Goal: Navigation & Orientation: Understand site structure

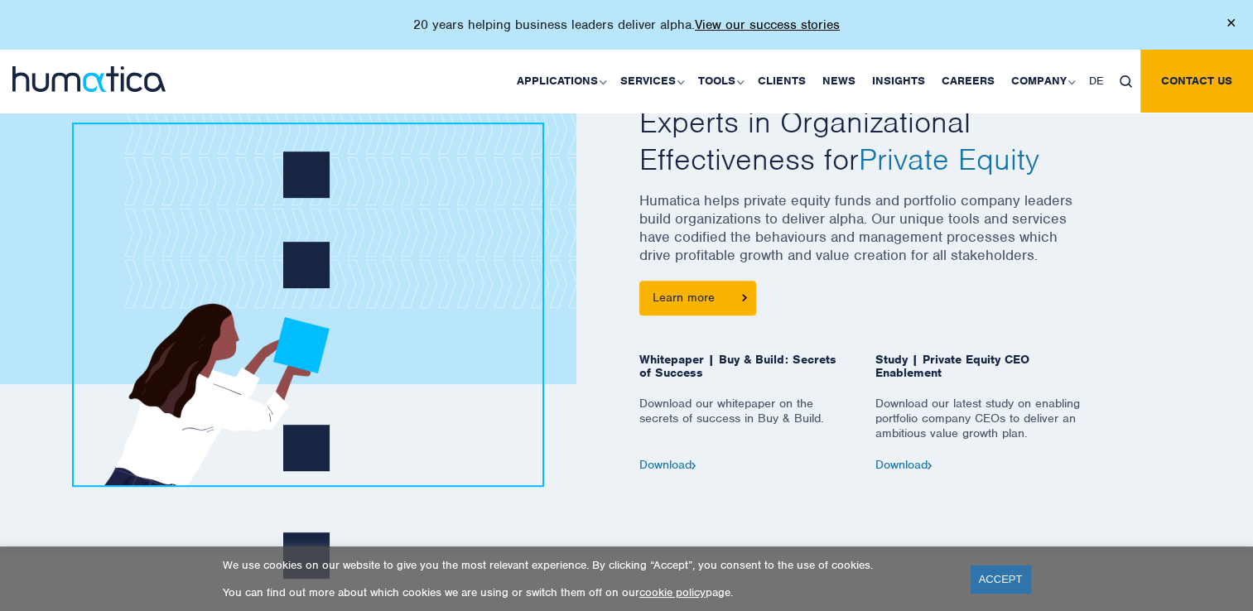
scroll to position [735, 0]
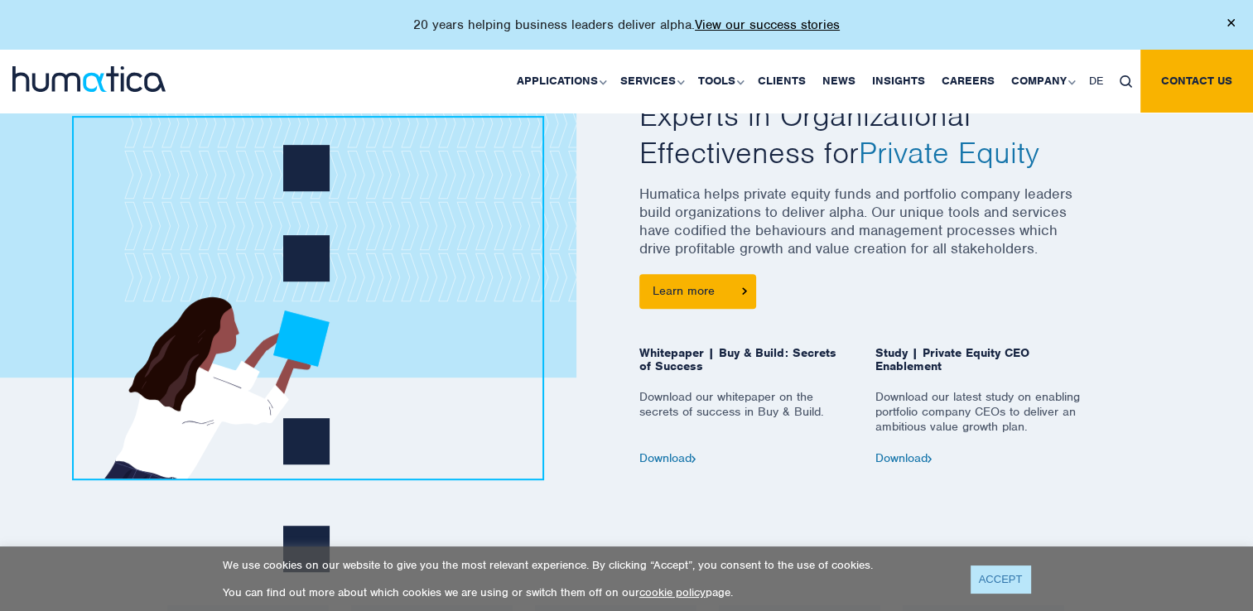
click at [997, 571] on link "ACCEPT" at bounding box center [1001, 579] width 60 height 27
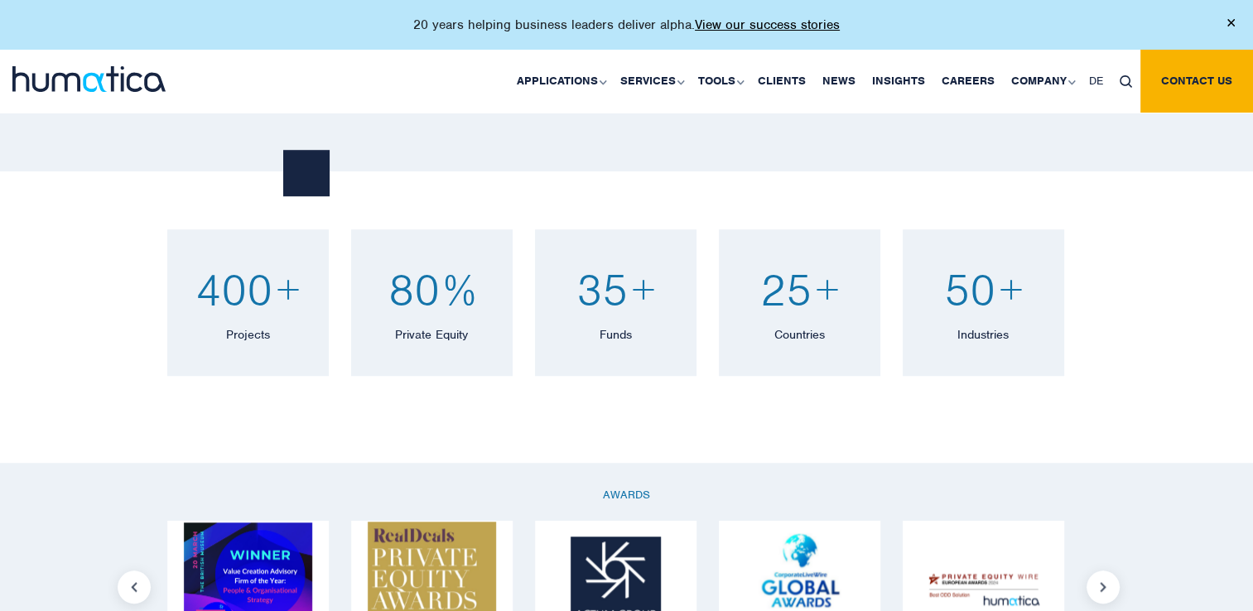
scroll to position [1232, 0]
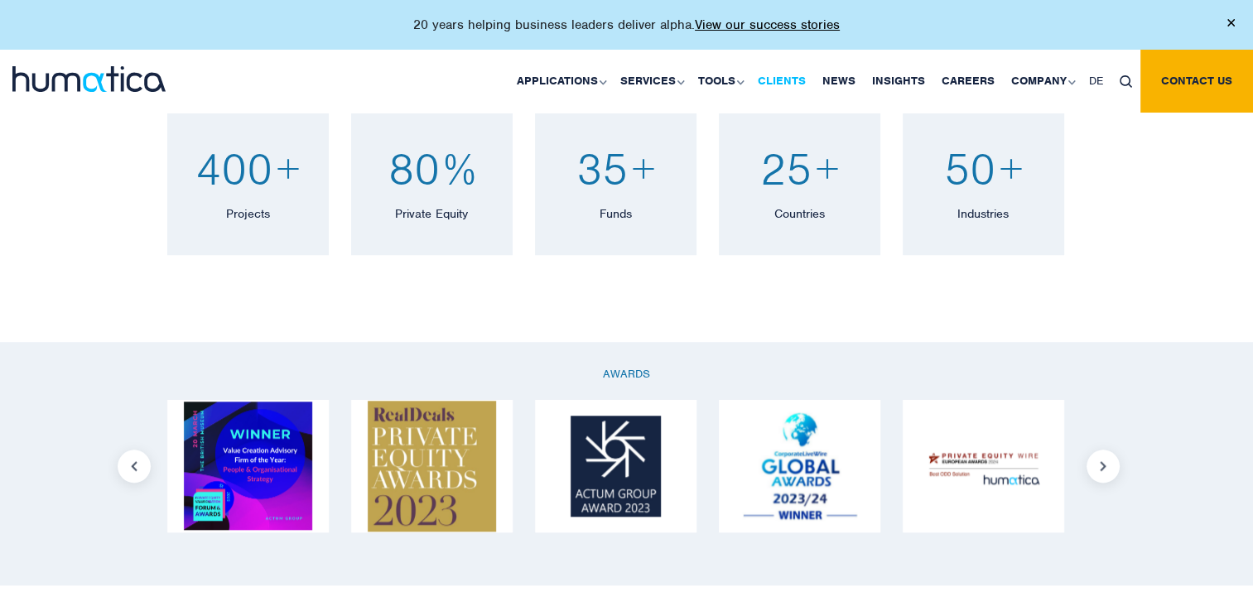
click at [782, 83] on link "Clients" at bounding box center [781, 81] width 65 height 63
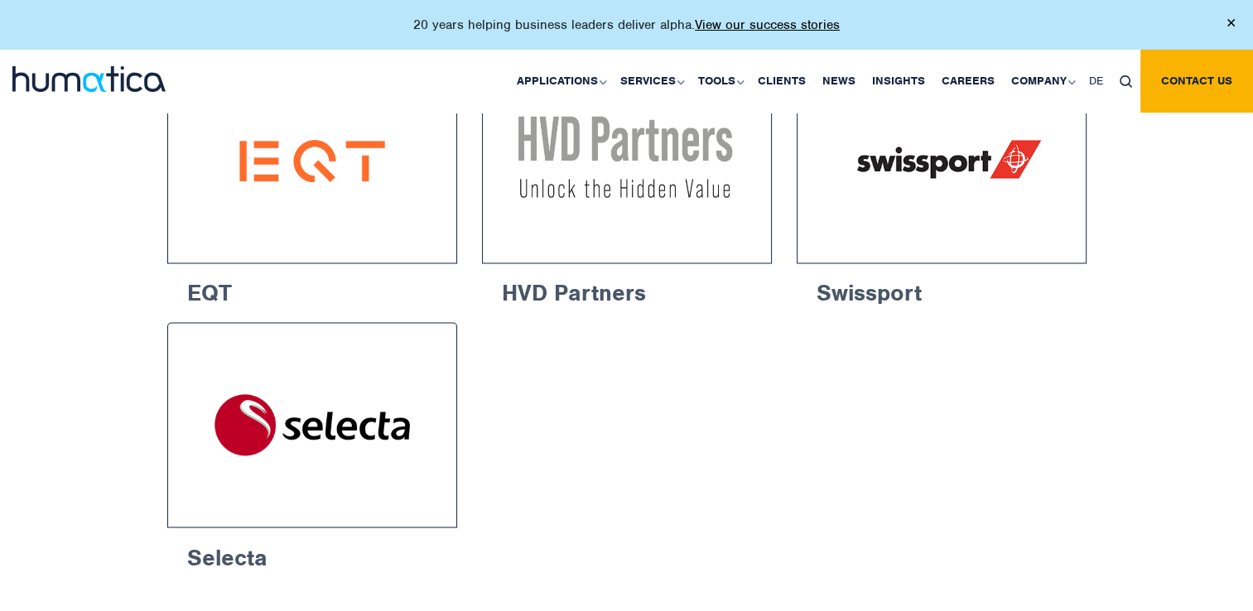
scroll to position [2786, 0]
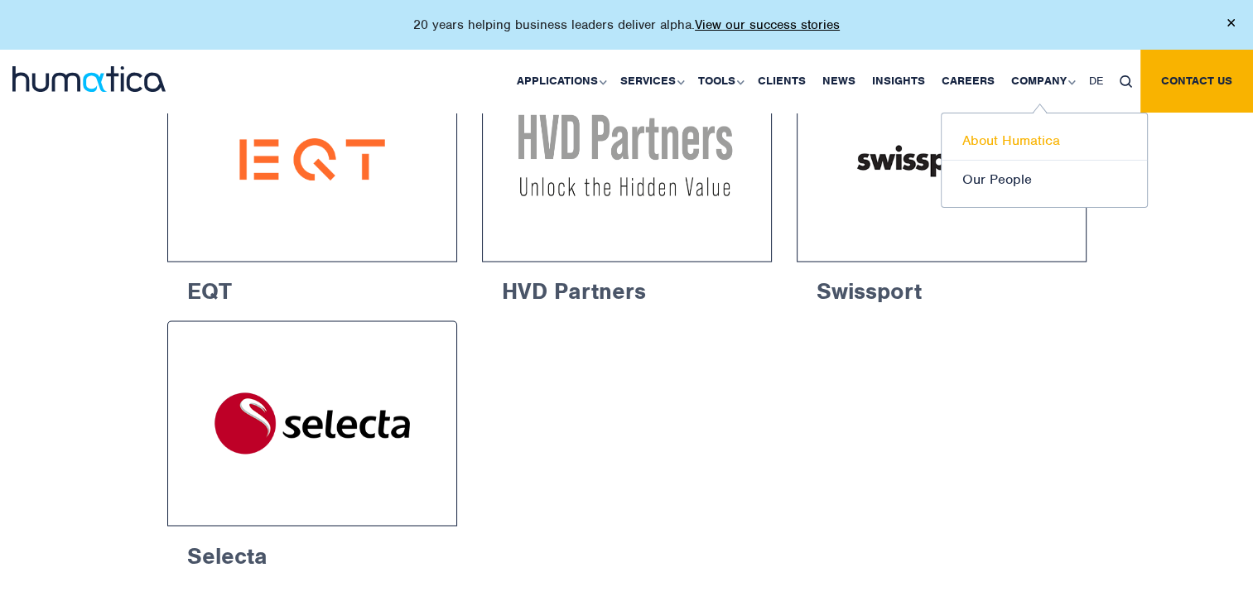
click at [993, 145] on link "About Humatica" at bounding box center [1044, 141] width 205 height 39
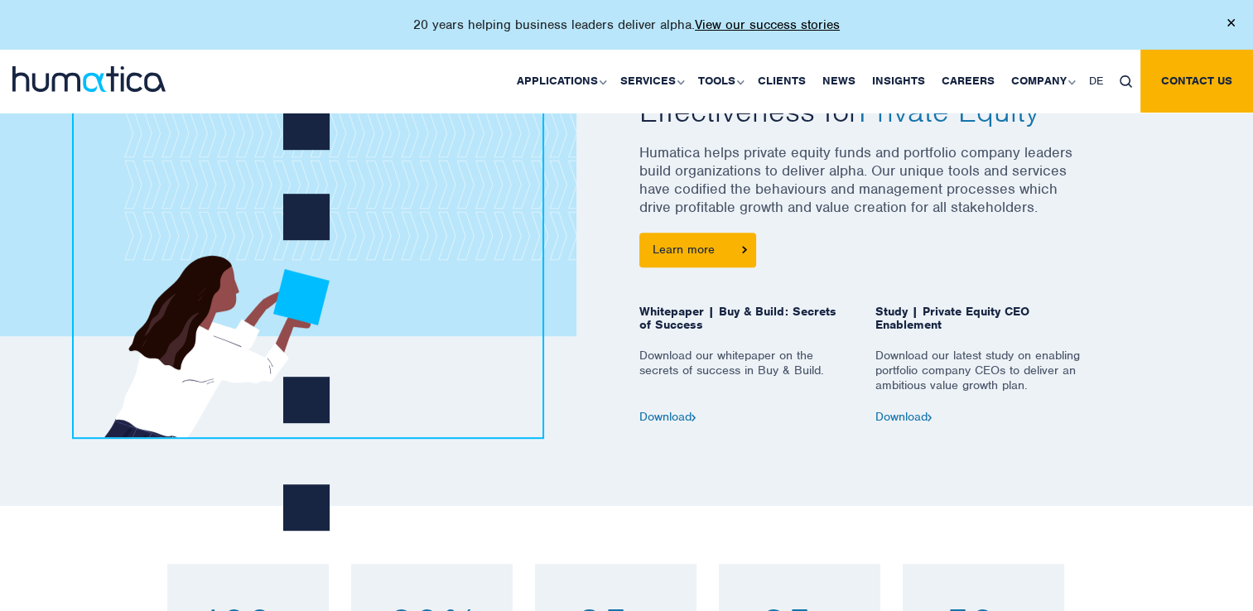
scroll to position [778, 0]
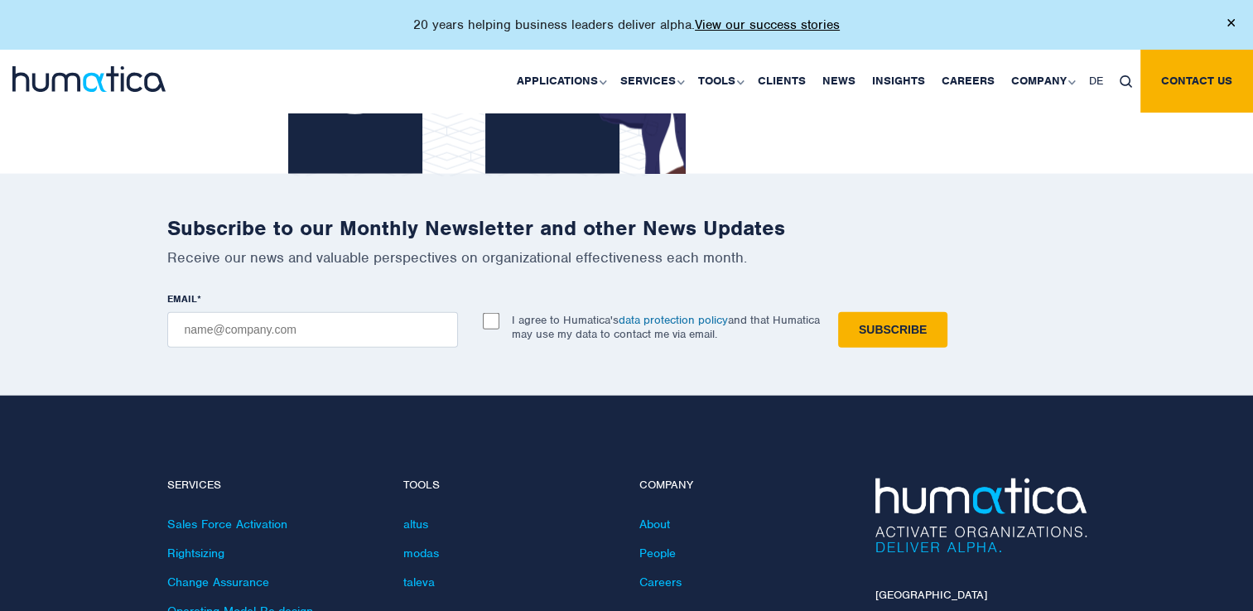
scroll to position [3796, 0]
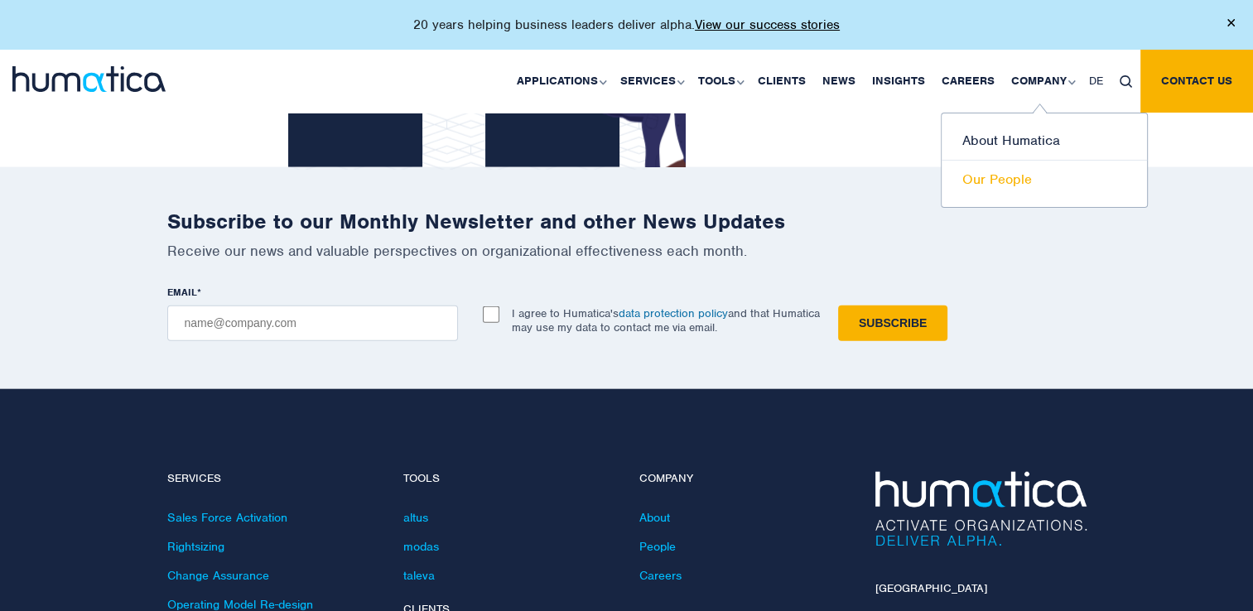
click at [1001, 170] on link "Our People" at bounding box center [1044, 180] width 205 height 38
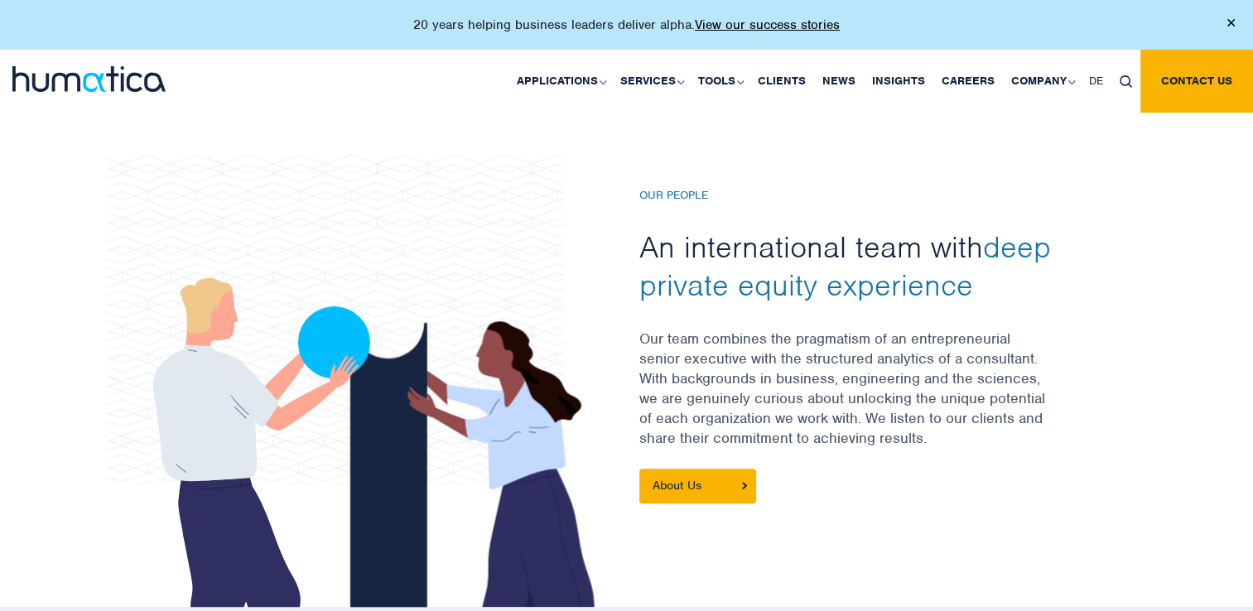
scroll to position [353, 0]
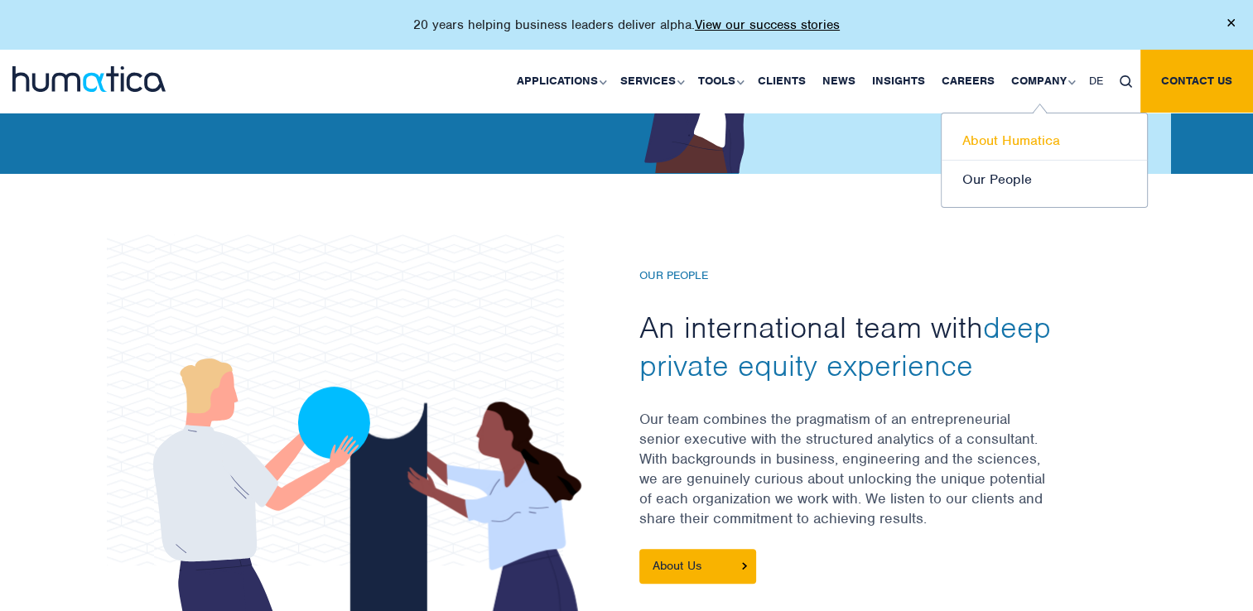
click at [1012, 147] on link "About Humatica" at bounding box center [1044, 141] width 205 height 39
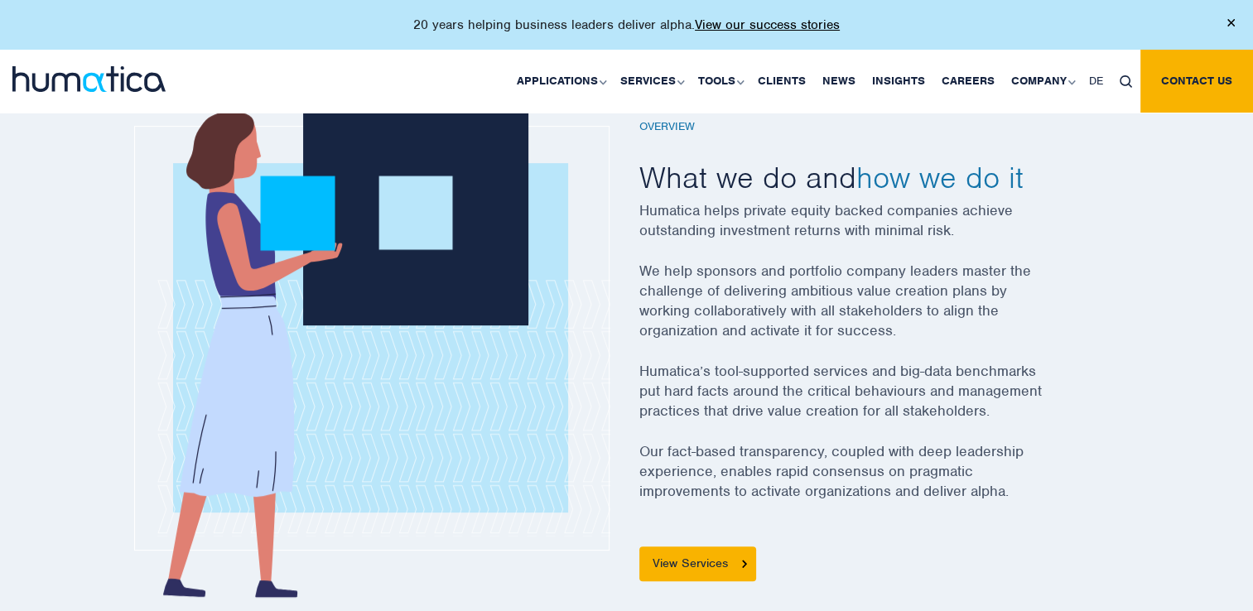
scroll to position [523, 0]
